Goal: Navigation & Orientation: Understand site structure

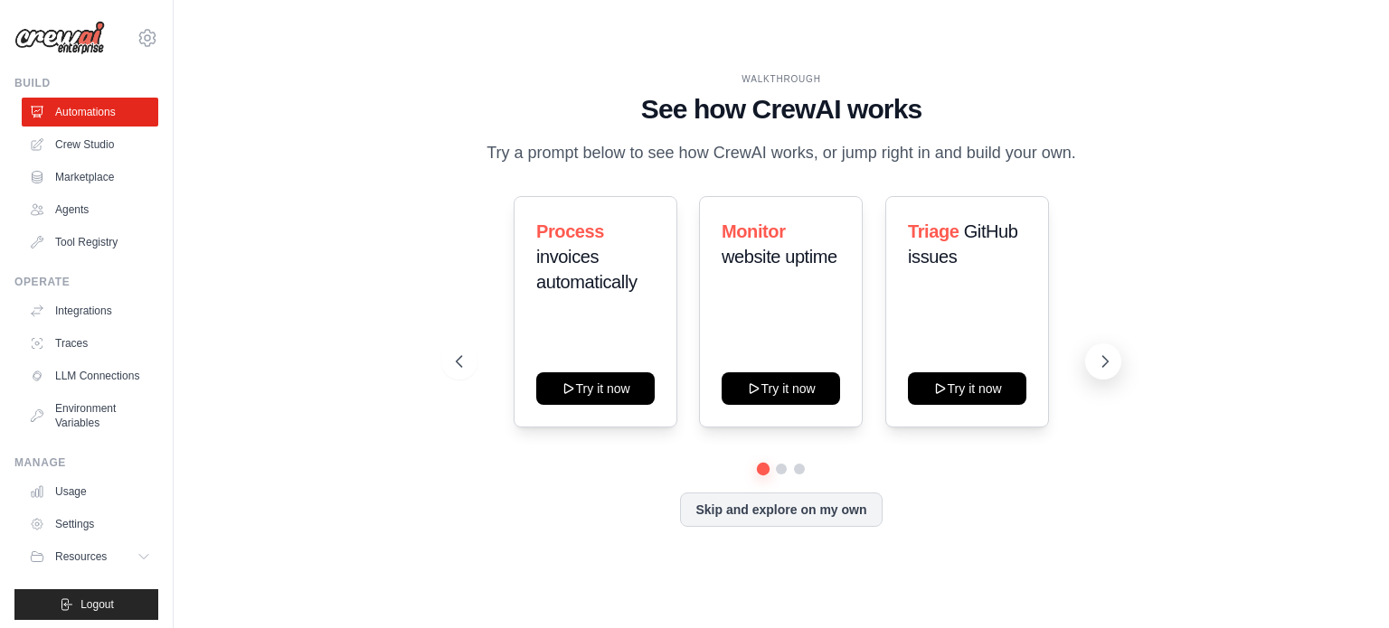
click at [1098, 358] on icon at bounding box center [1105, 362] width 18 height 18
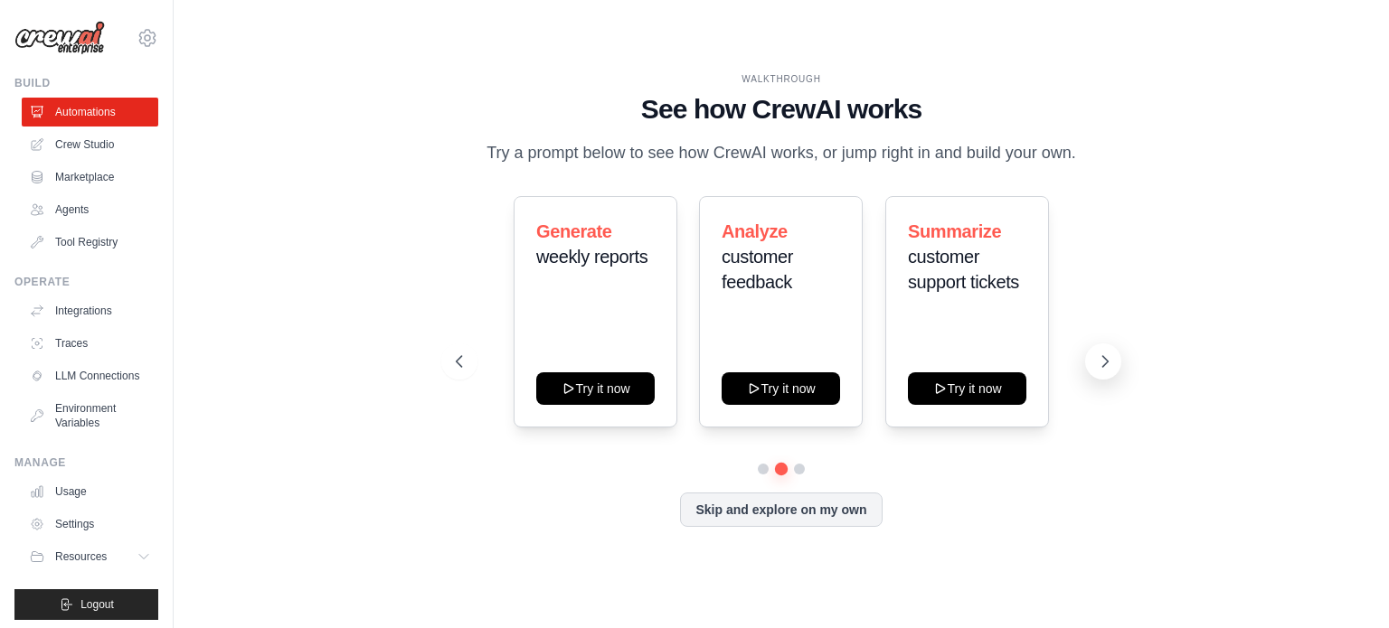
click at [1102, 360] on icon at bounding box center [1105, 362] width 18 height 18
click at [87, 212] on link "Agents" at bounding box center [92, 209] width 137 height 29
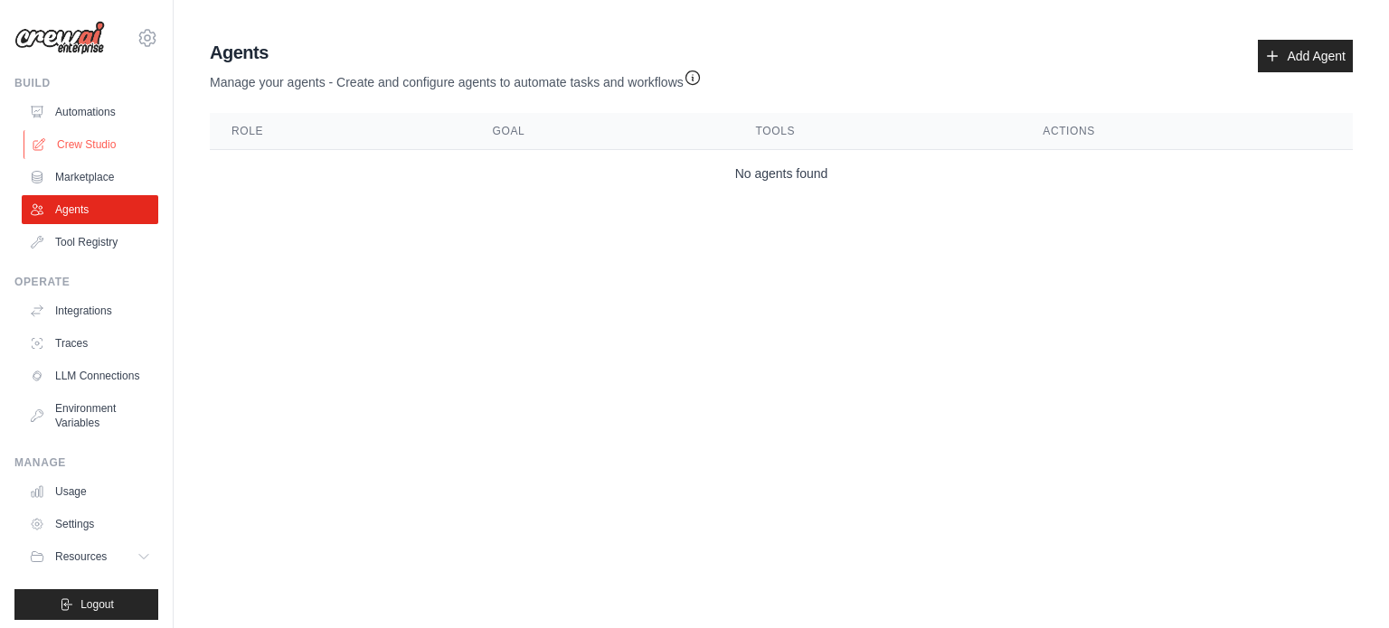
click at [76, 136] on link "Crew Studio" at bounding box center [92, 144] width 137 height 29
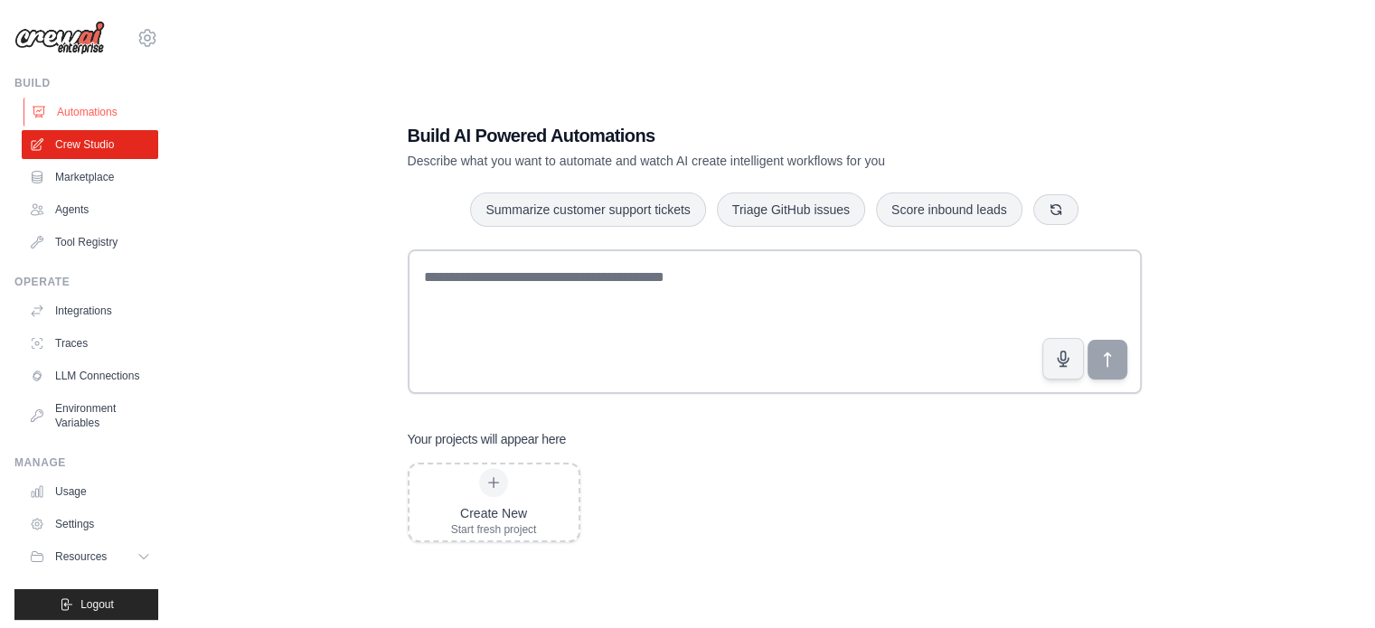
click at [72, 110] on link "Automations" at bounding box center [92, 112] width 137 height 29
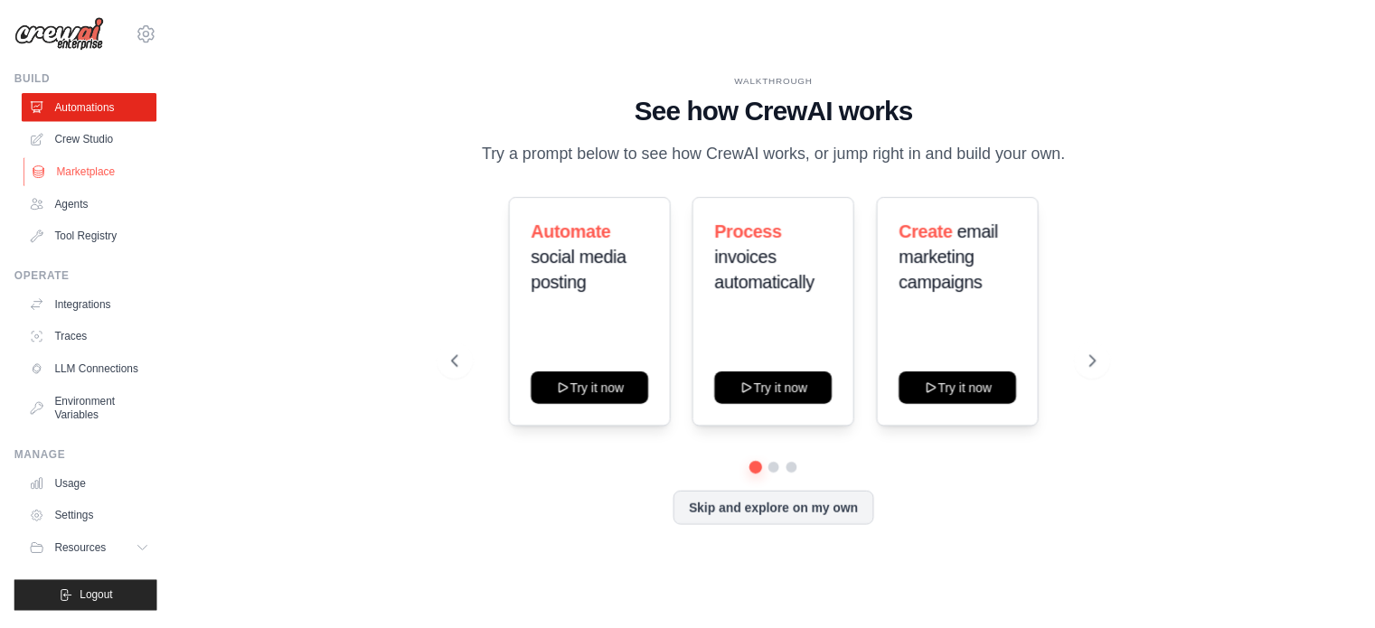
scroll to position [20, 0]
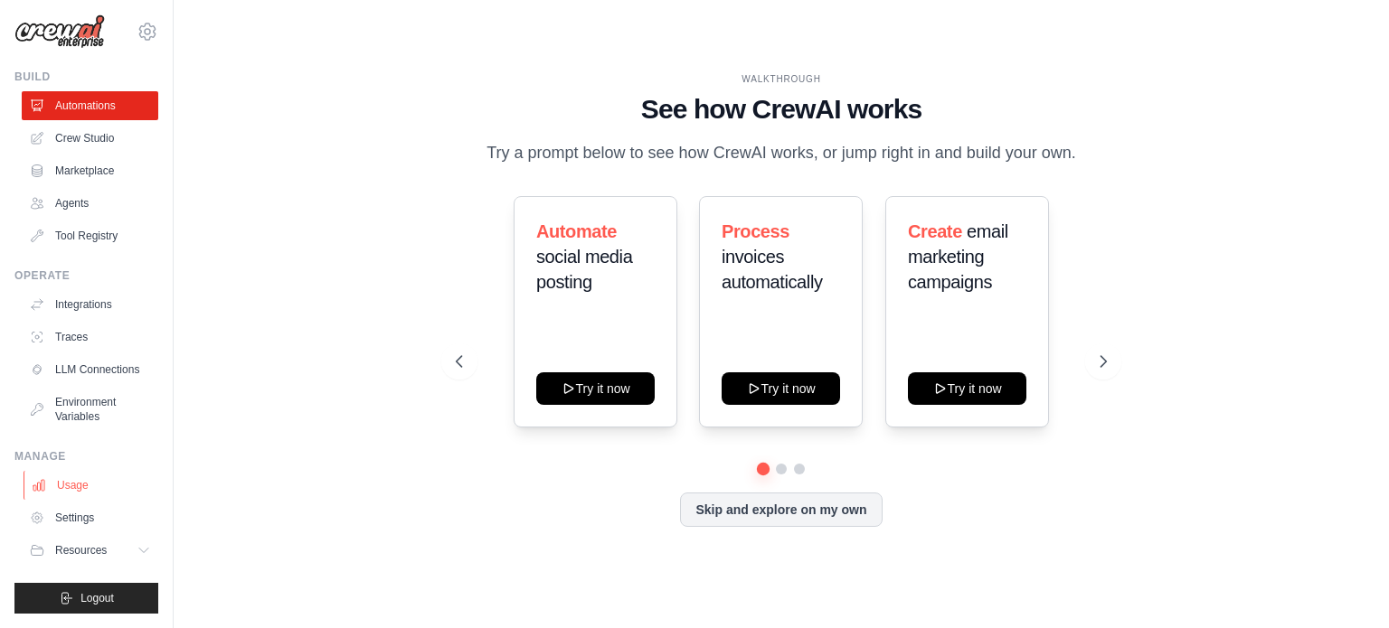
click at [72, 484] on link "Usage" at bounding box center [92, 485] width 137 height 29
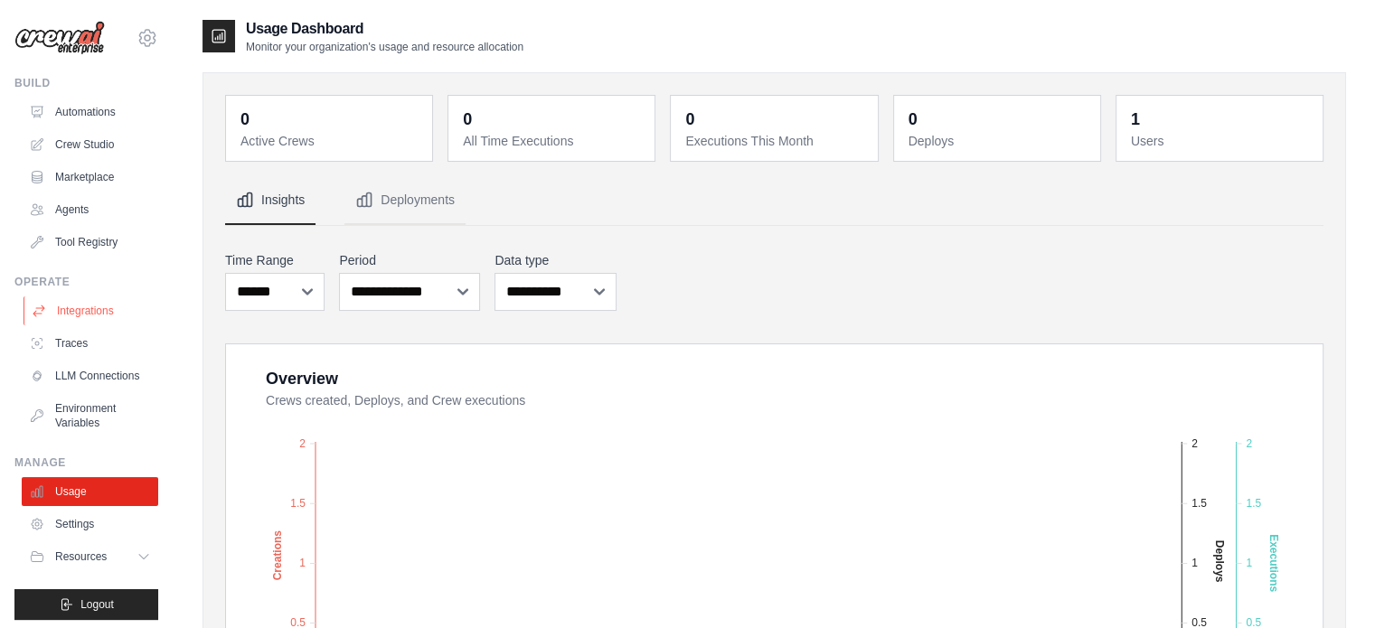
click at [87, 314] on link "Integrations" at bounding box center [92, 311] width 137 height 29
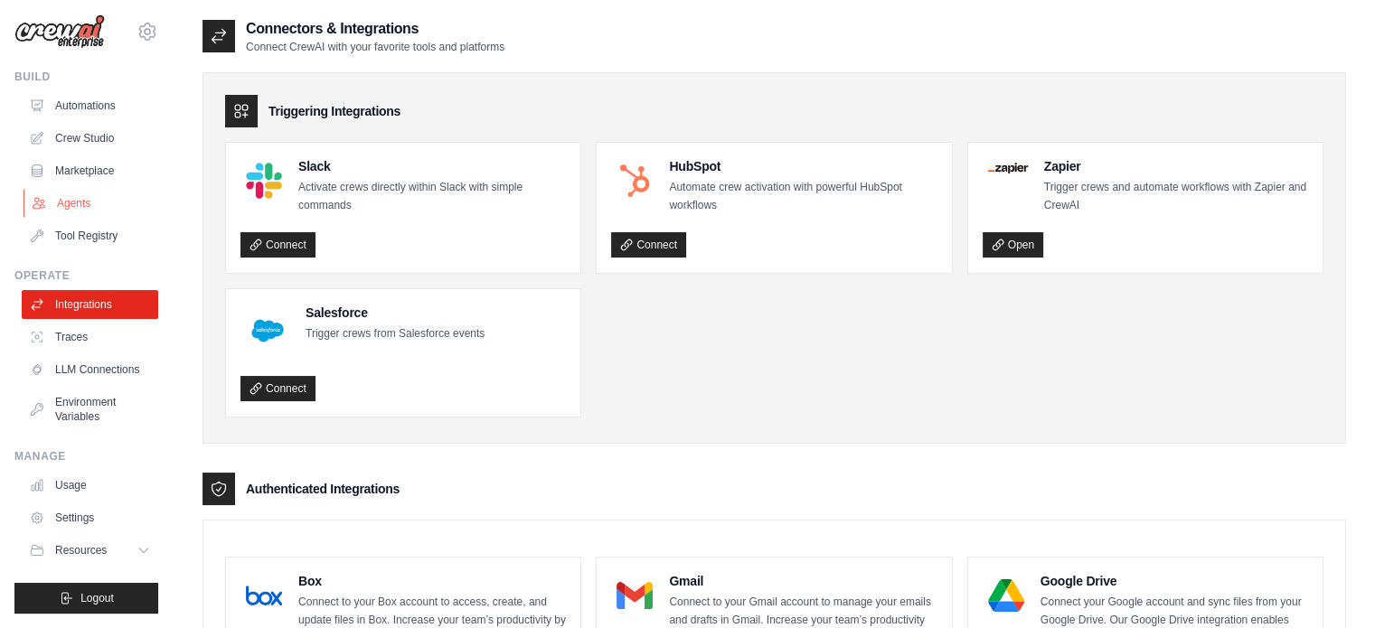
scroll to position [20, 0]
click at [69, 523] on link "Settings" at bounding box center [92, 518] width 137 height 29
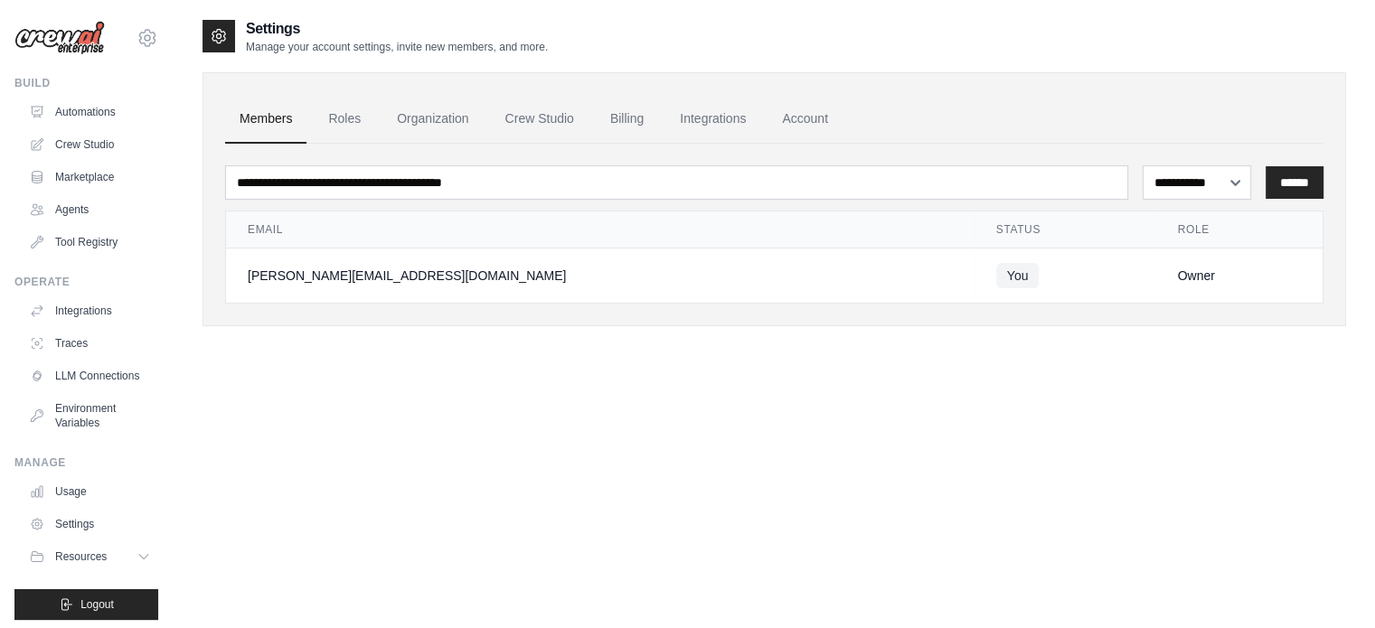
drag, startPoint x: 1126, startPoint y: 273, endPoint x: 1183, endPoint y: 270, distance: 56.1
click at [1183, 270] on div "Owner" at bounding box center [1239, 276] width 123 height 18
click at [344, 127] on link "Roles" at bounding box center [344, 119] width 61 height 49
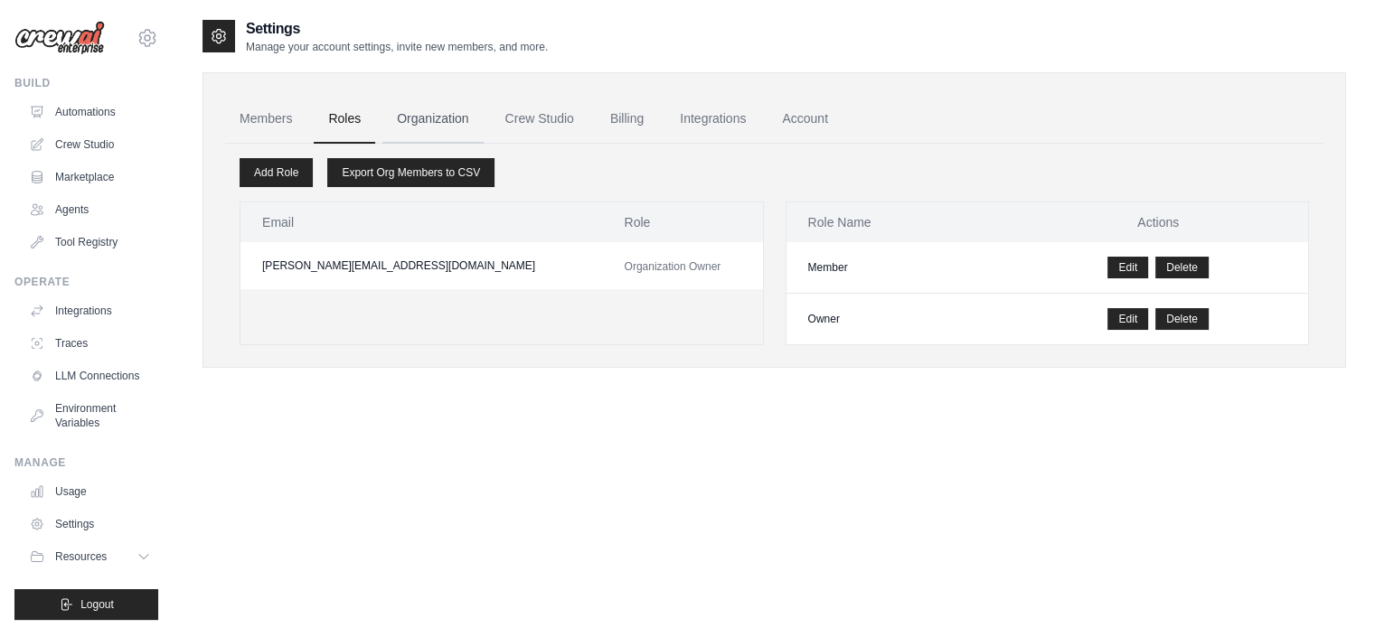
click at [429, 124] on link "Organization" at bounding box center [432, 119] width 100 height 49
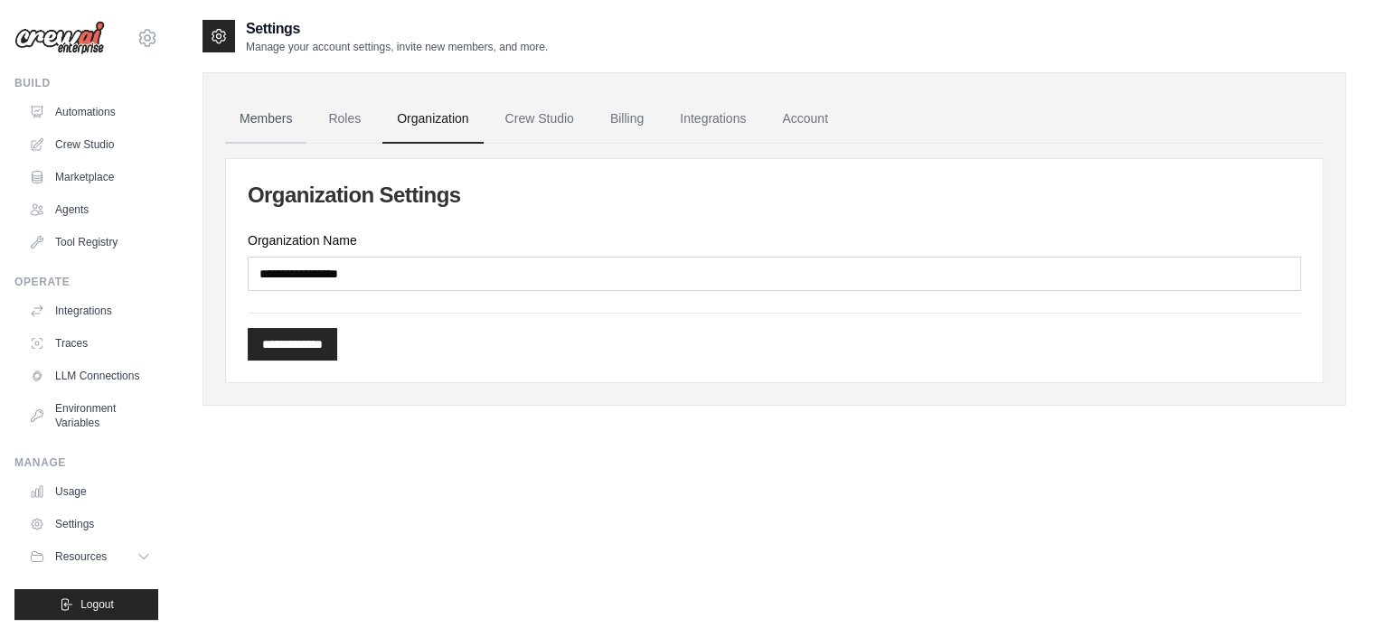
click at [267, 127] on link "Members" at bounding box center [265, 119] width 81 height 49
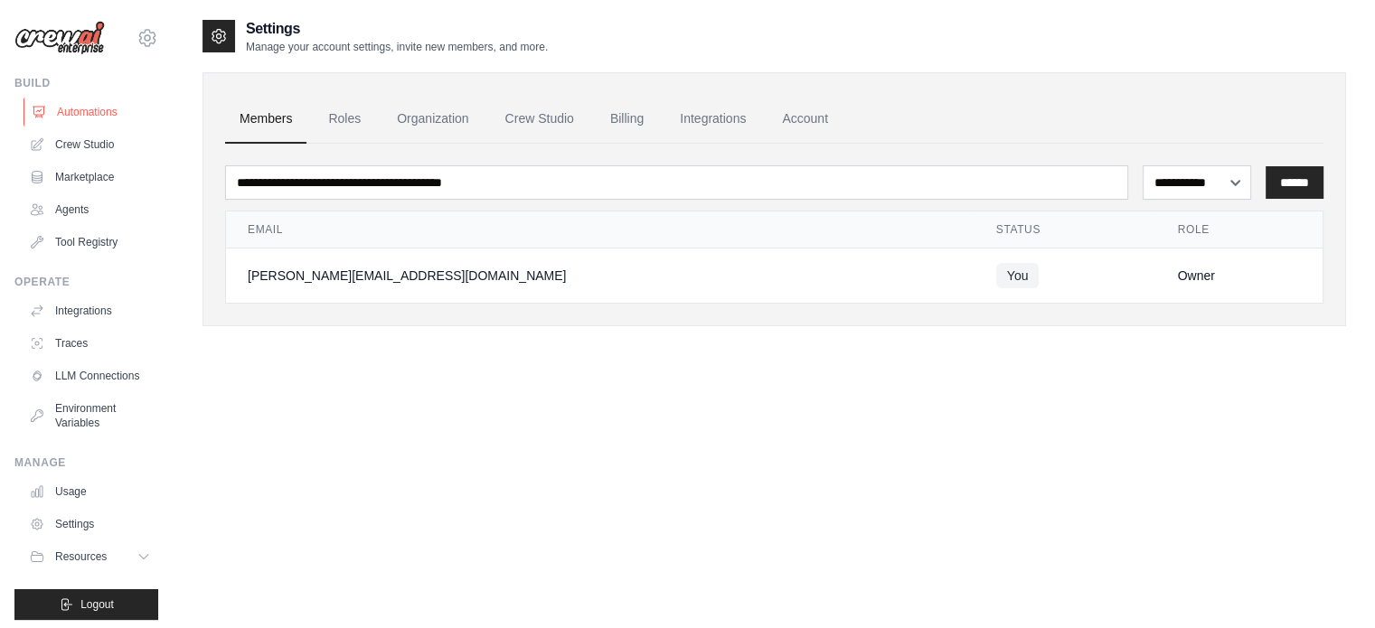
click at [96, 118] on link "Automations" at bounding box center [92, 112] width 137 height 29
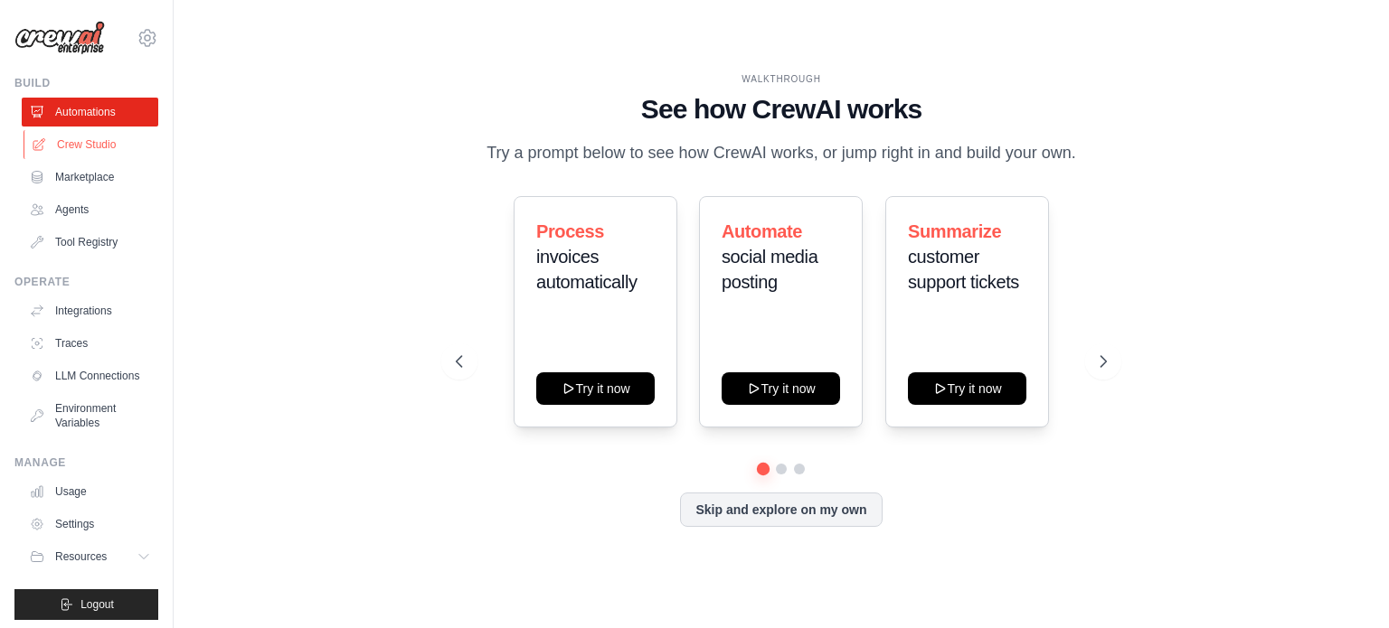
click at [98, 143] on link "Crew Studio" at bounding box center [92, 144] width 137 height 29
